Goal: Communication & Community: Ask a question

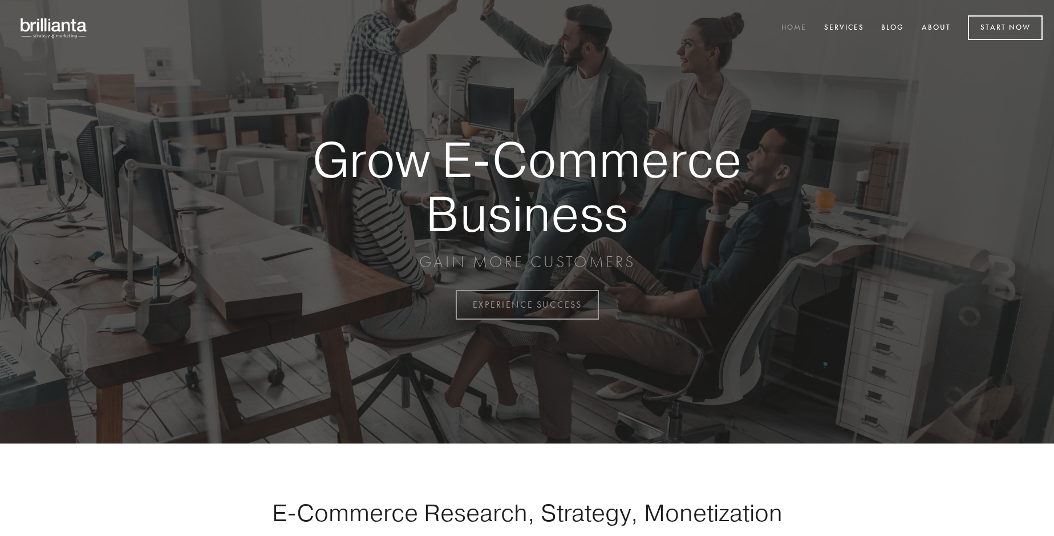
scroll to position [2990, 0]
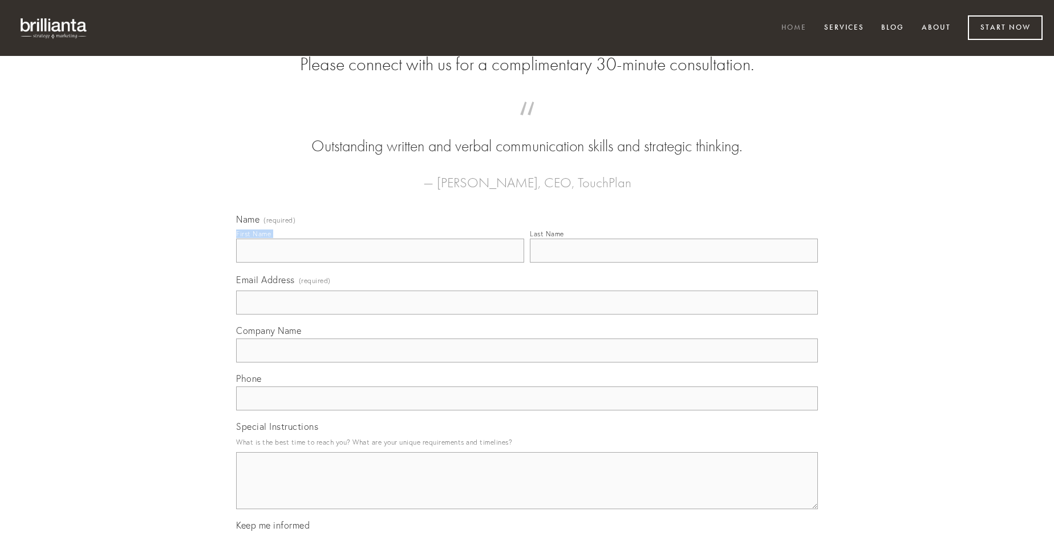
type input "[PERSON_NAME]"
click at [674, 262] on input "Last Name" at bounding box center [674, 250] width 288 height 24
type input "[PERSON_NAME]"
click at [527, 314] on input "Email Address (required)" at bounding box center [527, 302] width 582 height 24
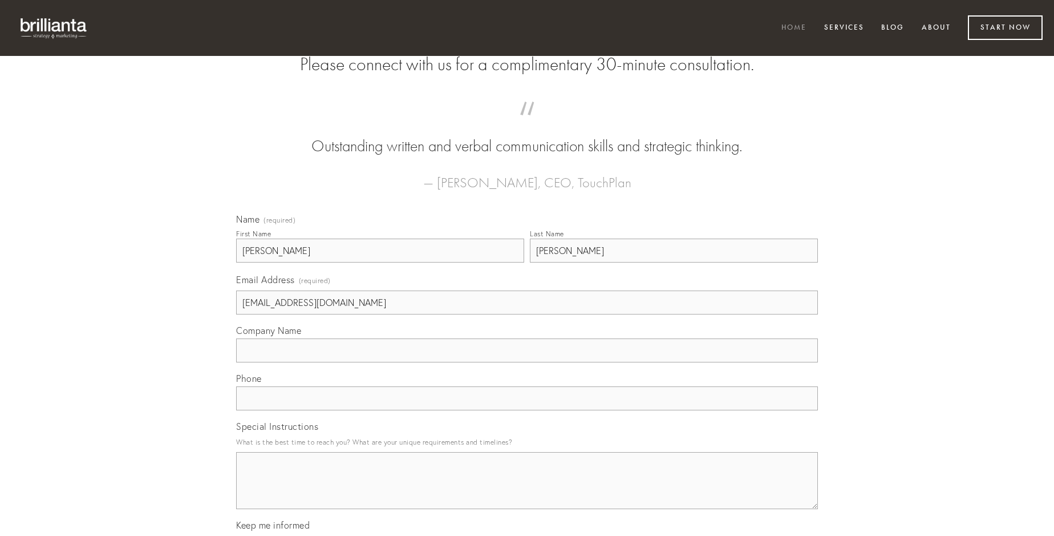
type input "[EMAIL_ADDRESS][DOMAIN_NAME]"
click at [527, 362] on input "Company Name" at bounding box center [527, 350] width 582 height 24
type input "cornu"
click at [527, 410] on input "text" at bounding box center [527, 398] width 582 height 24
click at [527, 490] on textarea "Special Instructions" at bounding box center [527, 480] width 582 height 57
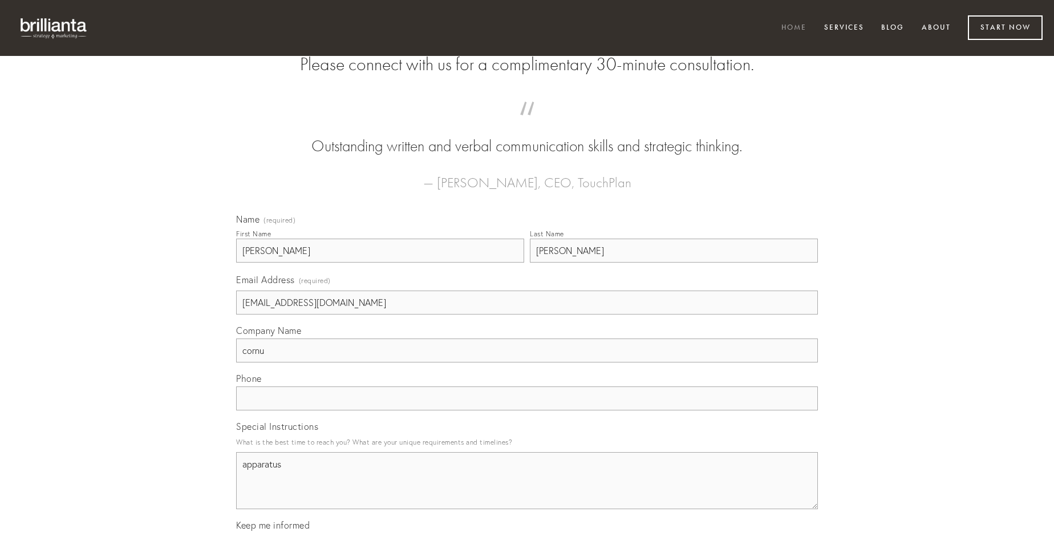
type textarea "apparatus"
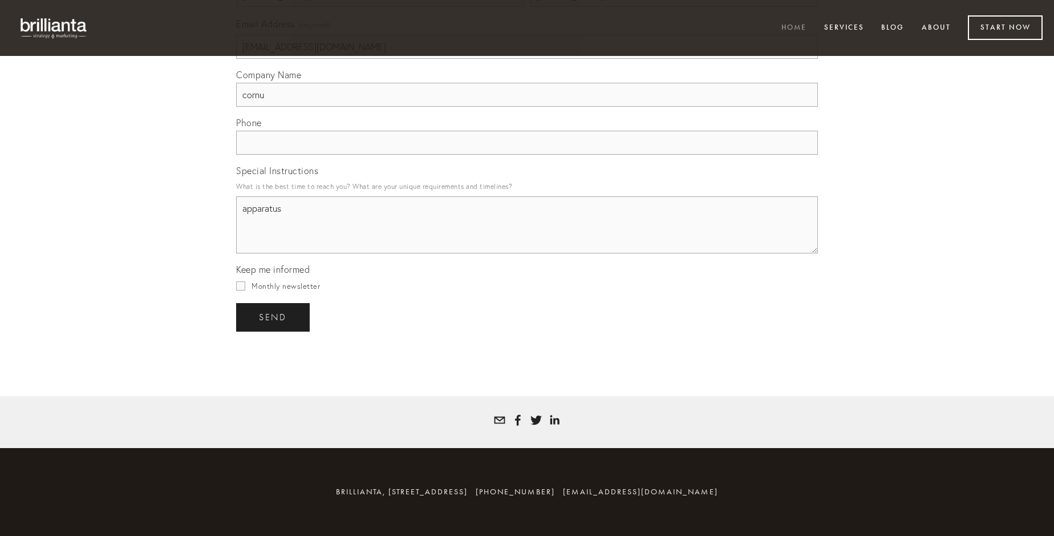
click at [274, 317] on span "send" at bounding box center [273, 317] width 28 height 10
